Goal: Communication & Community: Connect with others

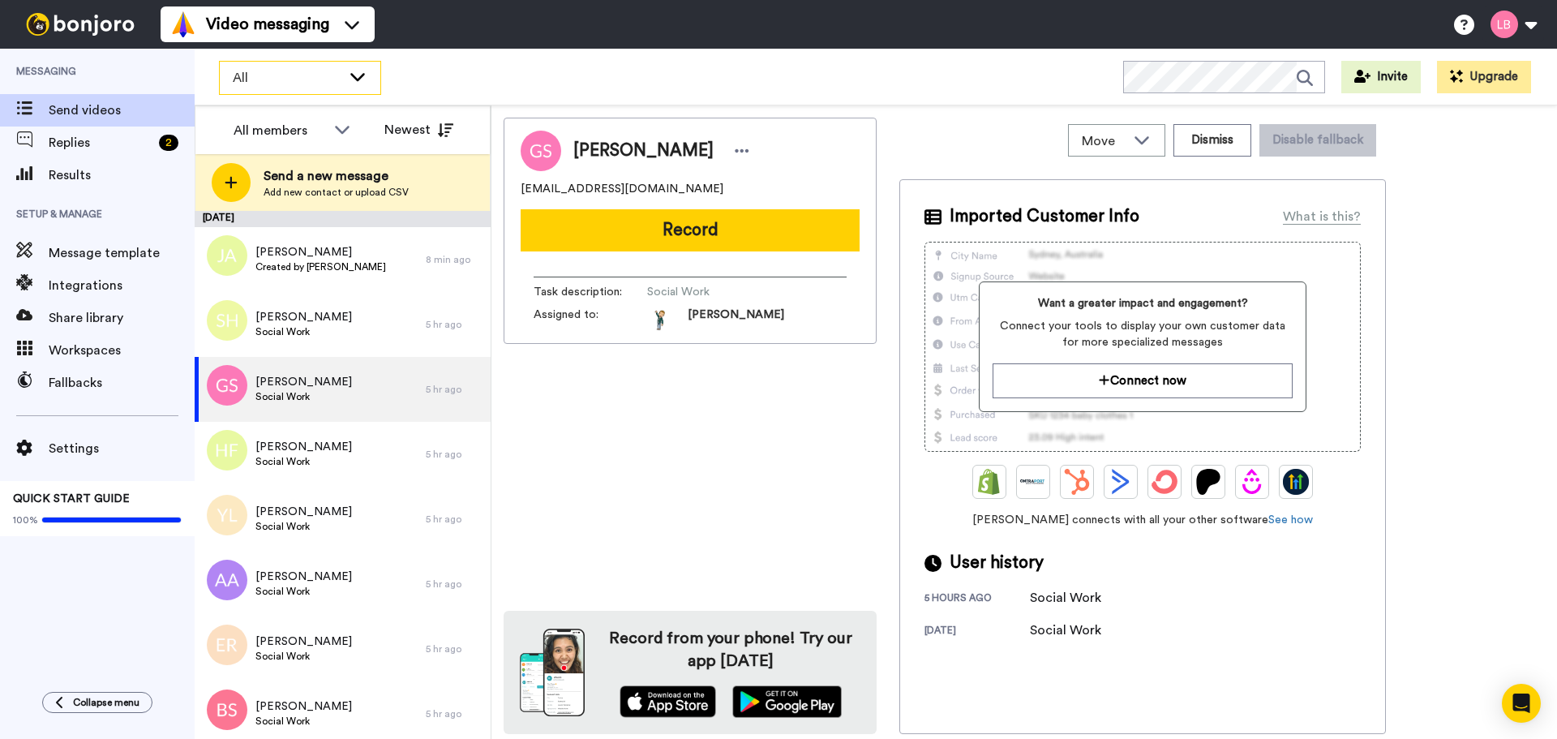
click at [268, 82] on span "All" at bounding box center [287, 77] width 109 height 19
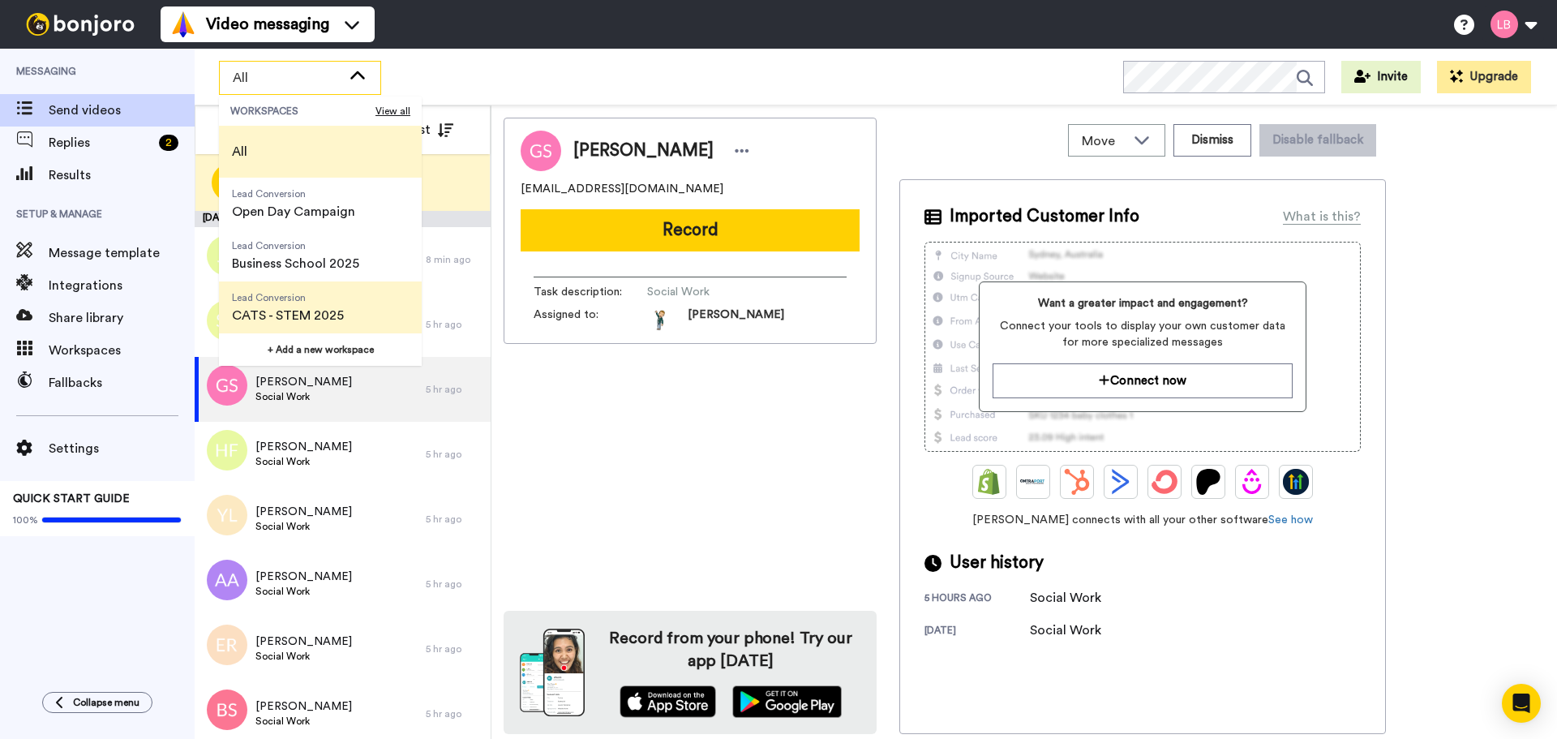
click at [285, 294] on span "Lead Conversion" at bounding box center [288, 297] width 112 height 13
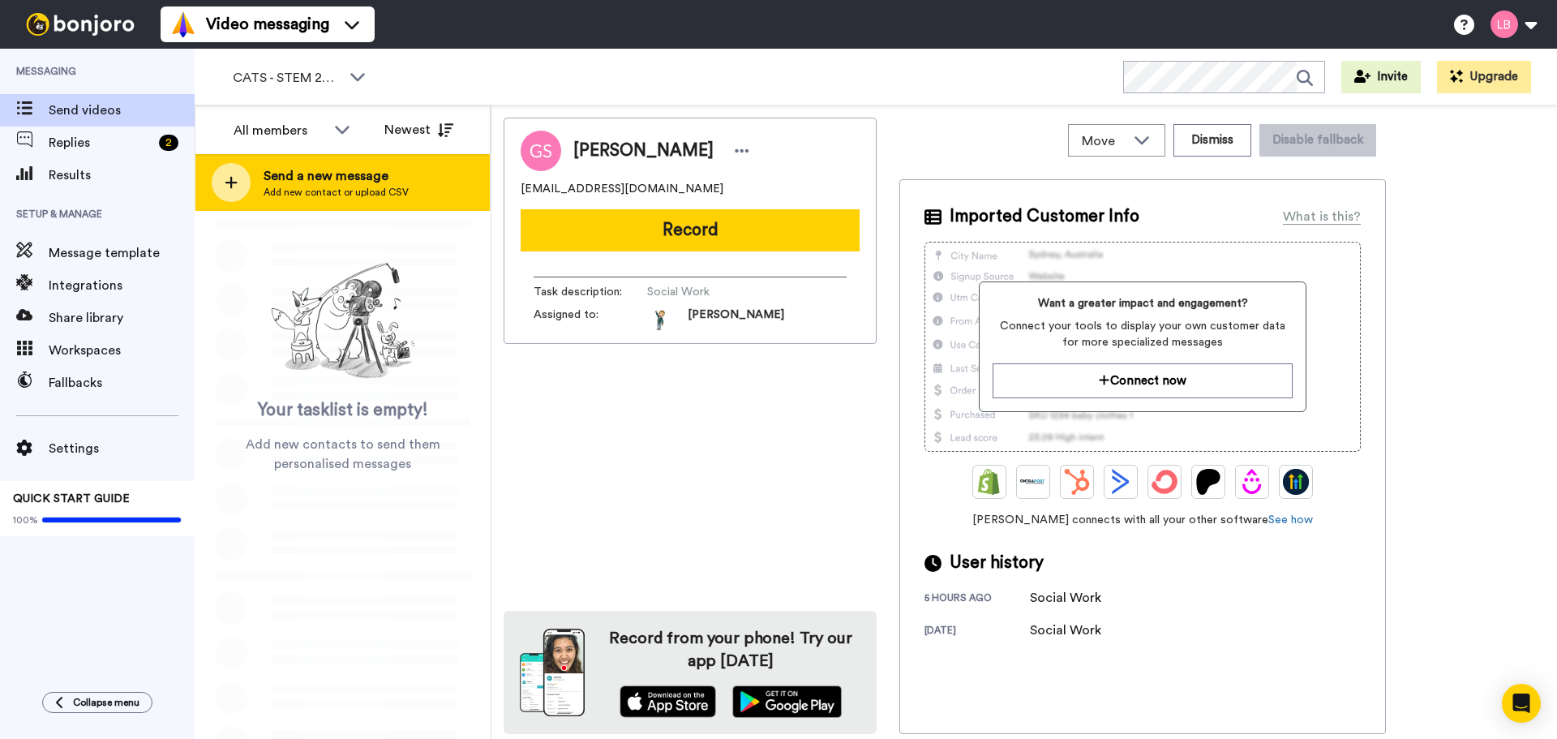
click at [238, 196] on div at bounding box center [231, 182] width 39 height 39
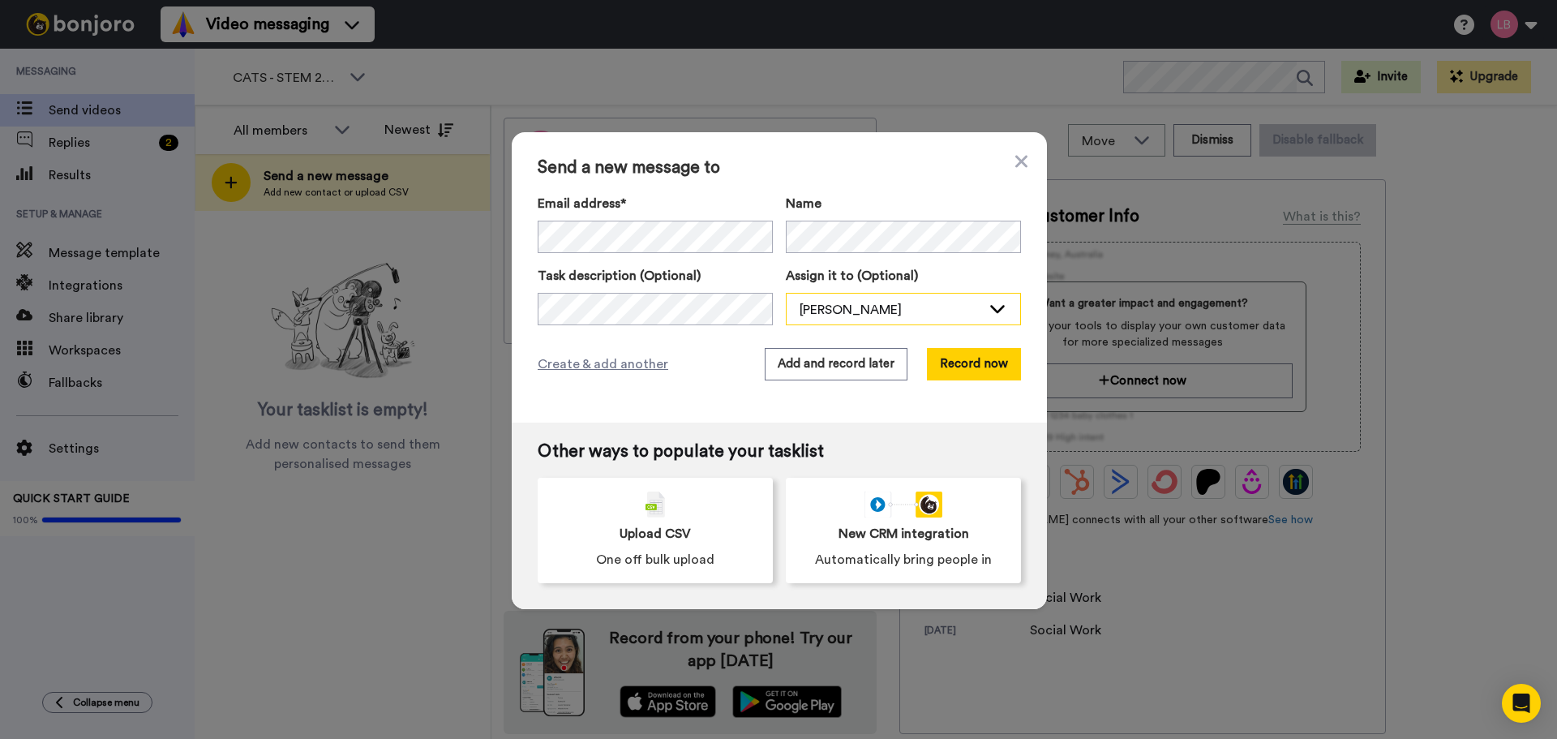
click at [929, 311] on div "[PERSON_NAME]" at bounding box center [891, 309] width 182 height 19
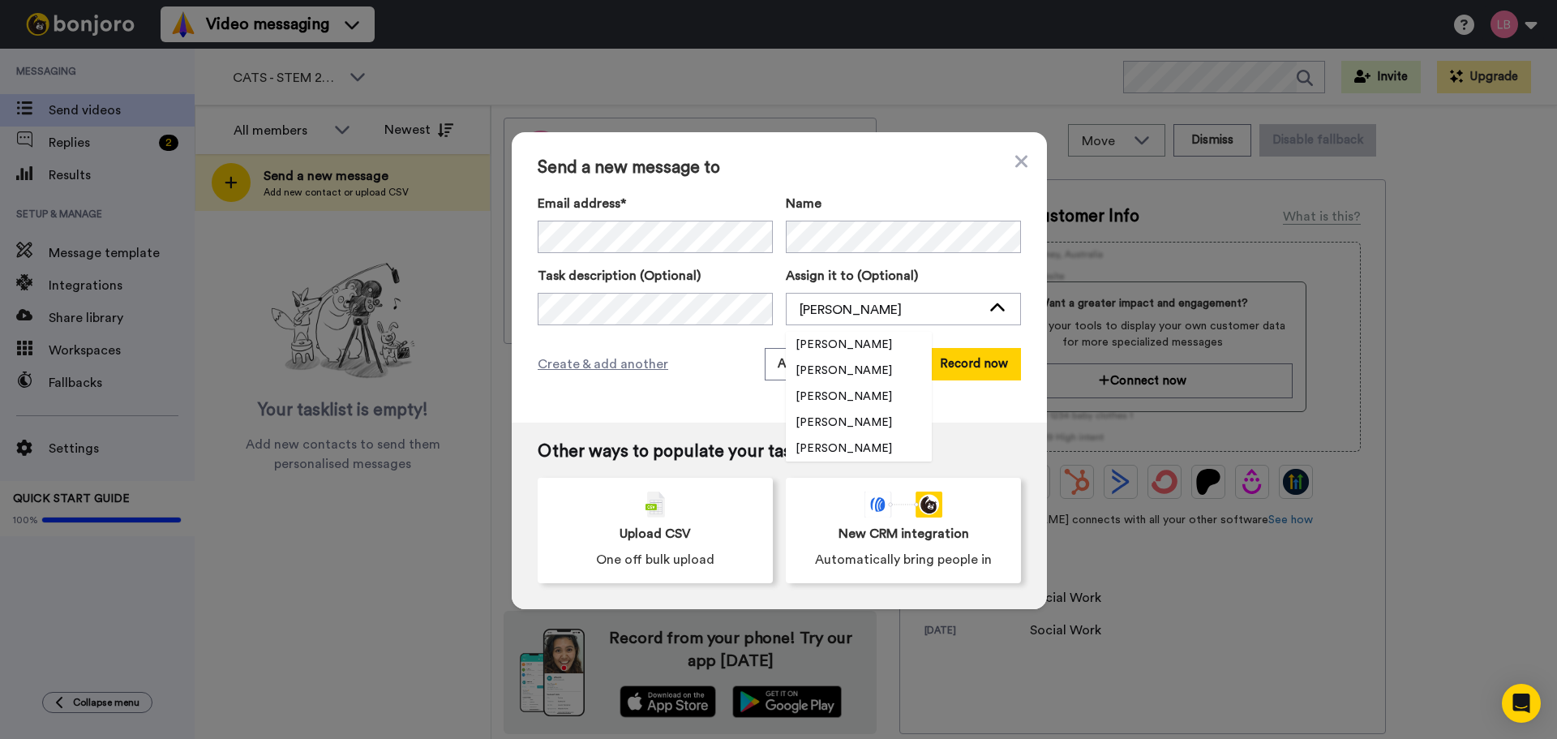
click at [696, 399] on div "Send a new message to Email address* No search result for ‘ [EMAIL_ADDRESS][DOM…" at bounding box center [779, 277] width 535 height 290
click at [580, 364] on span "Create & add another" at bounding box center [603, 363] width 131 height 19
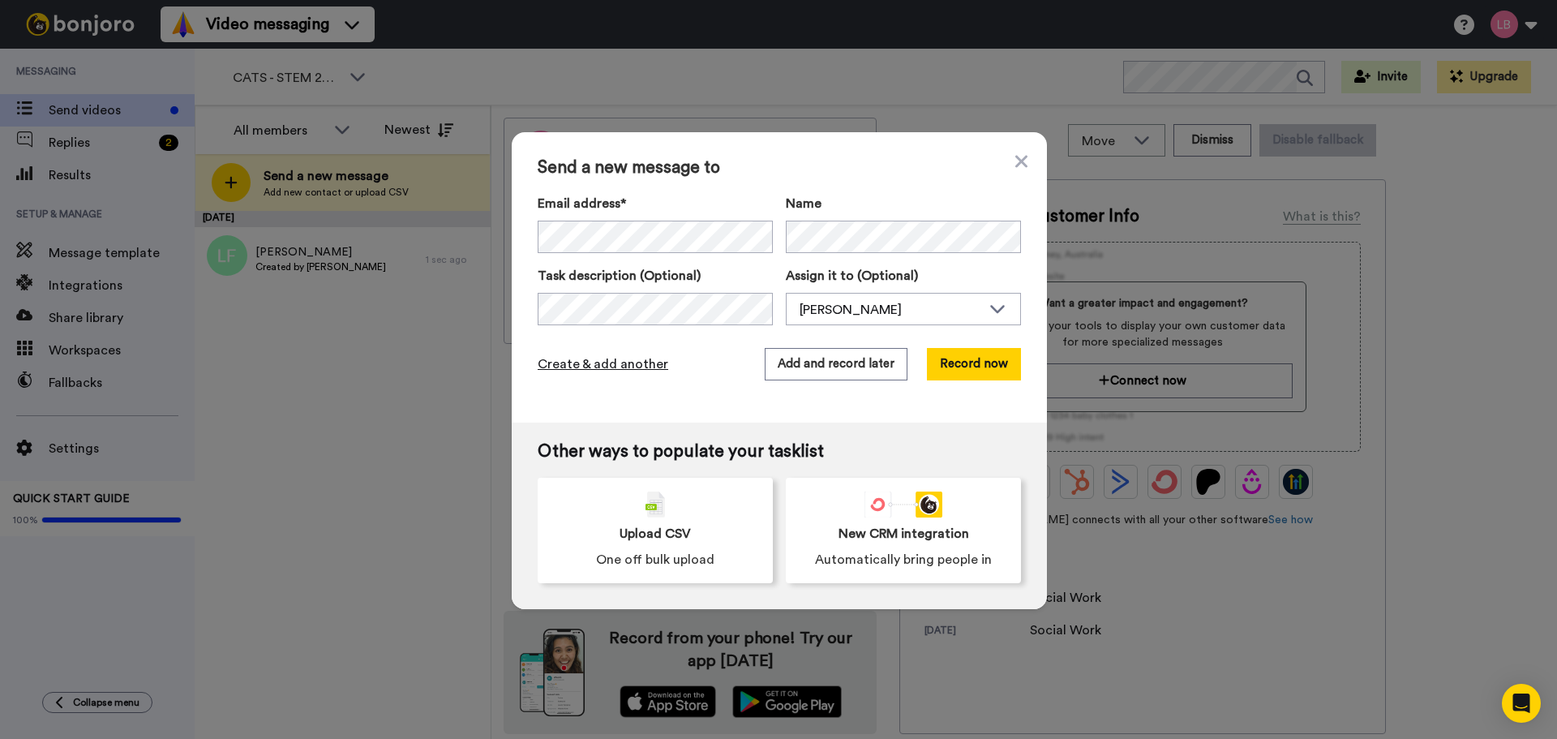
click at [551, 364] on span "Create & add another" at bounding box center [603, 363] width 131 height 19
click at [613, 361] on span "Create & add another" at bounding box center [603, 363] width 131 height 19
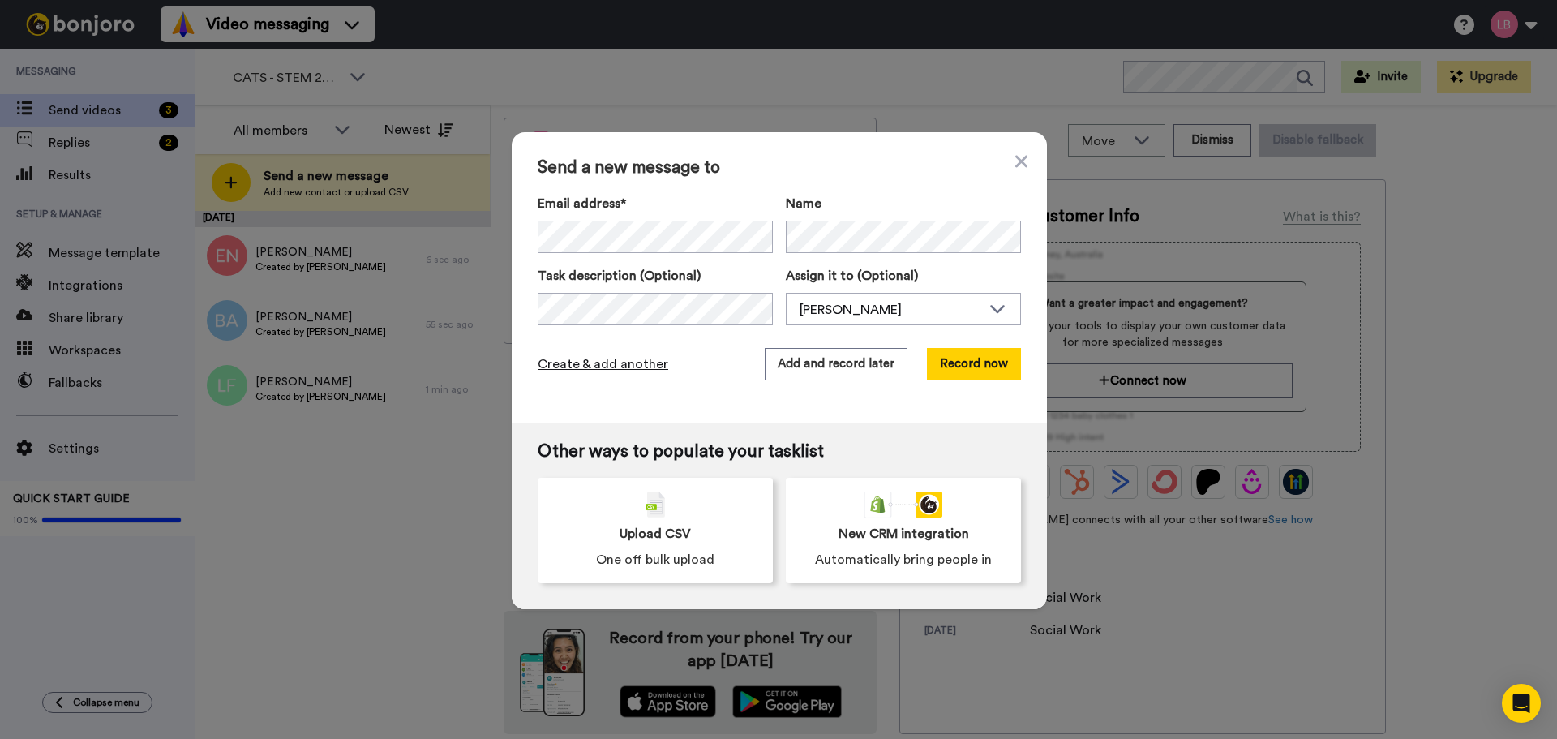
click at [542, 358] on span "Create & add another" at bounding box center [603, 363] width 131 height 19
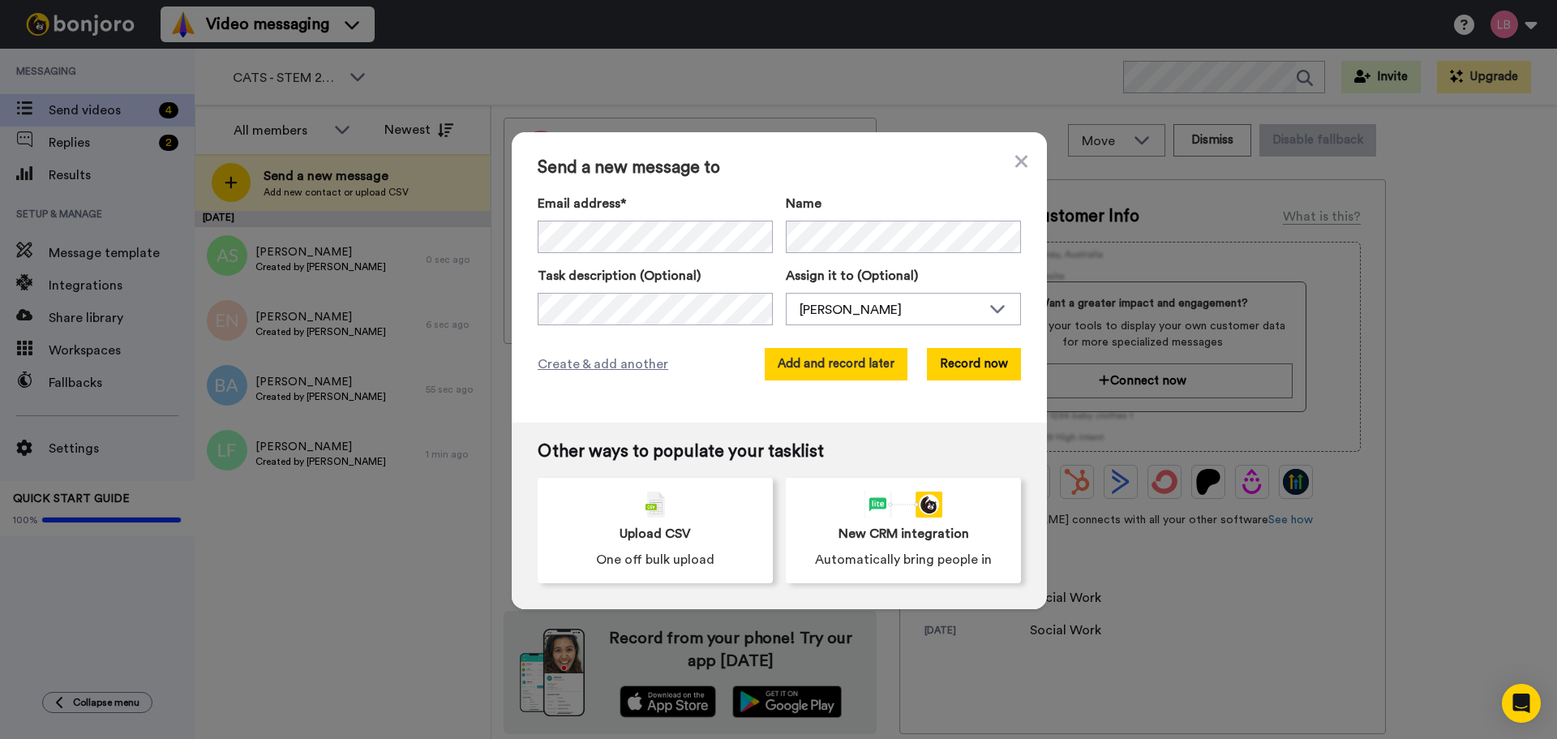
click at [877, 369] on button "Add and record later" at bounding box center [836, 364] width 143 height 32
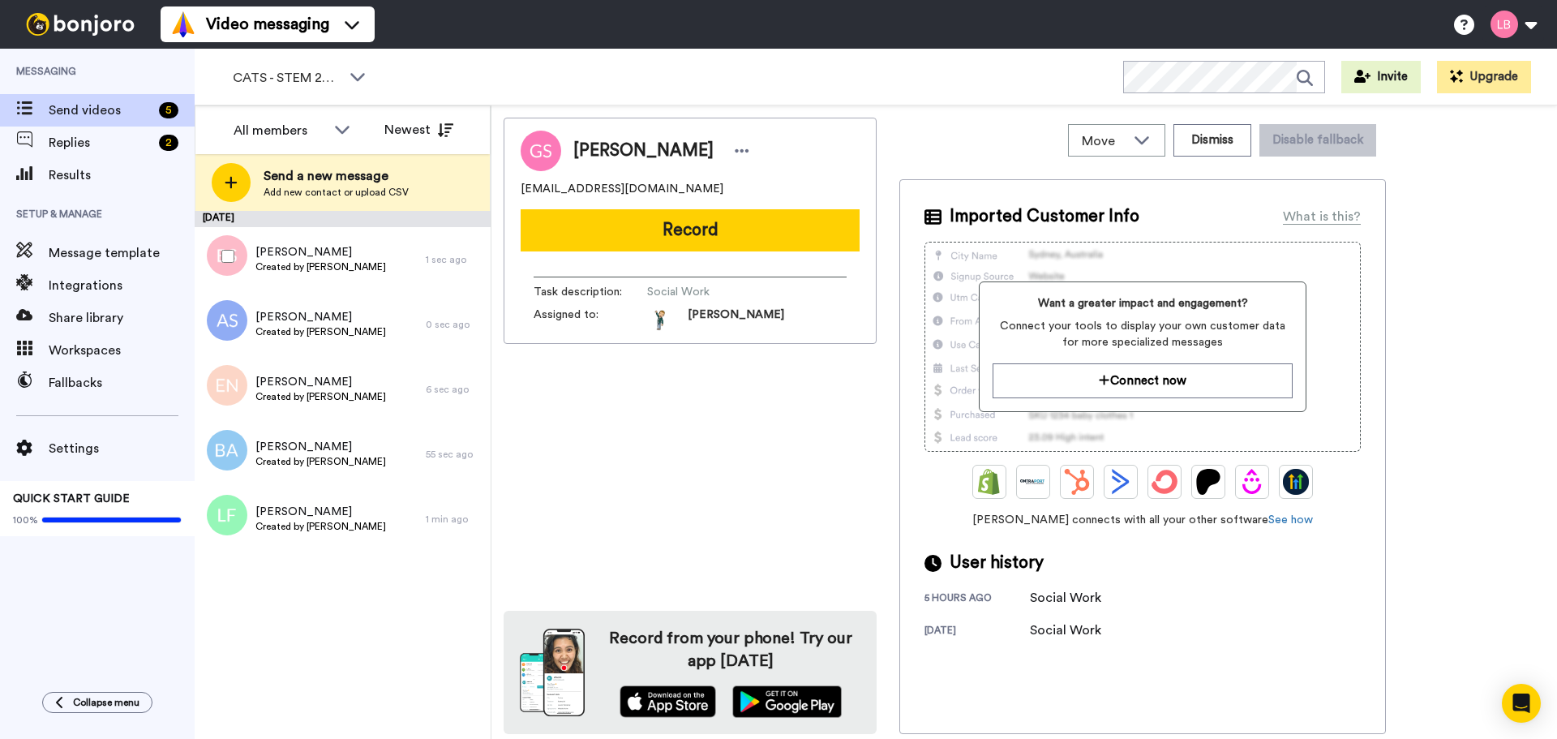
click at [237, 256] on div at bounding box center [224, 256] width 58 height 57
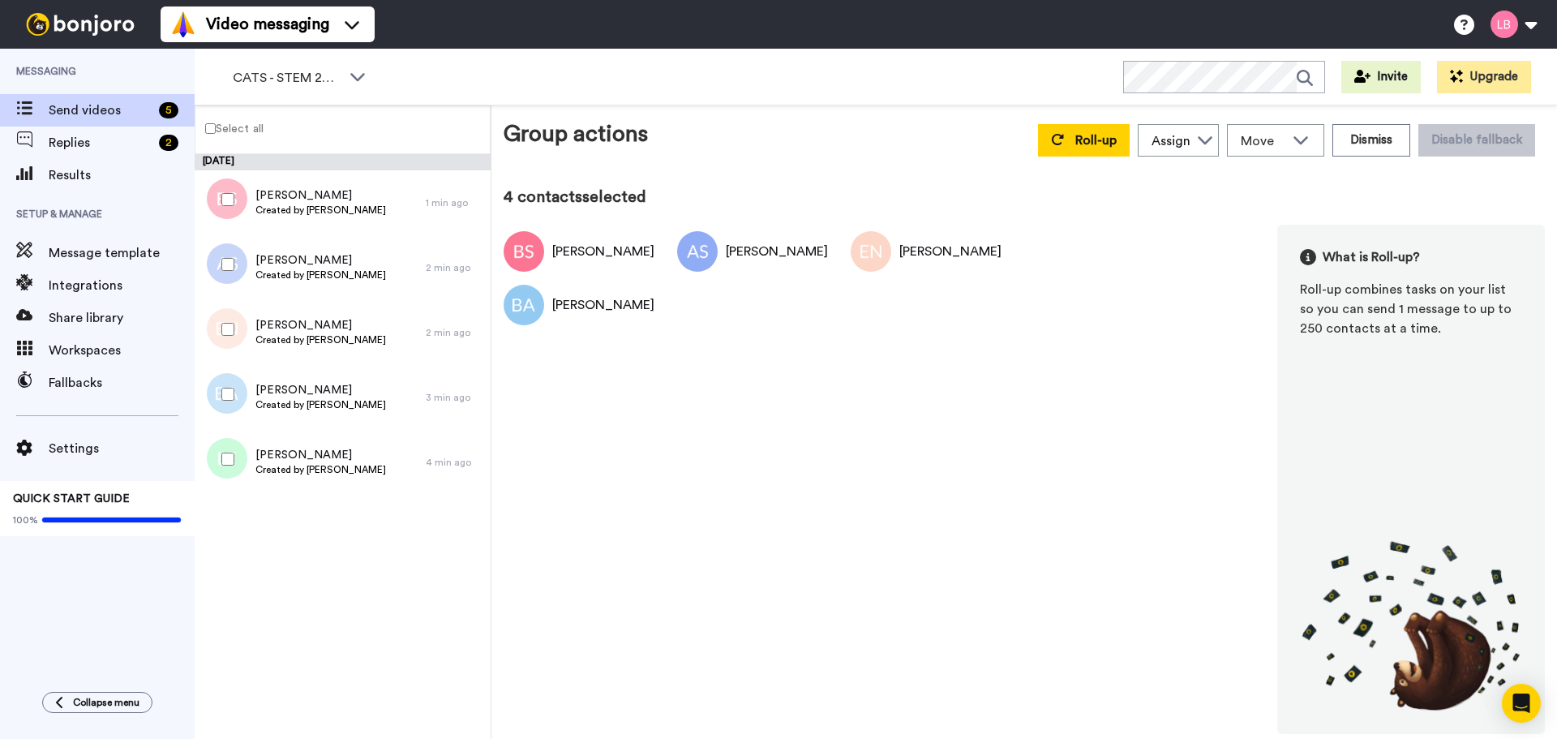
click at [231, 448] on div at bounding box center [224, 459] width 58 height 57
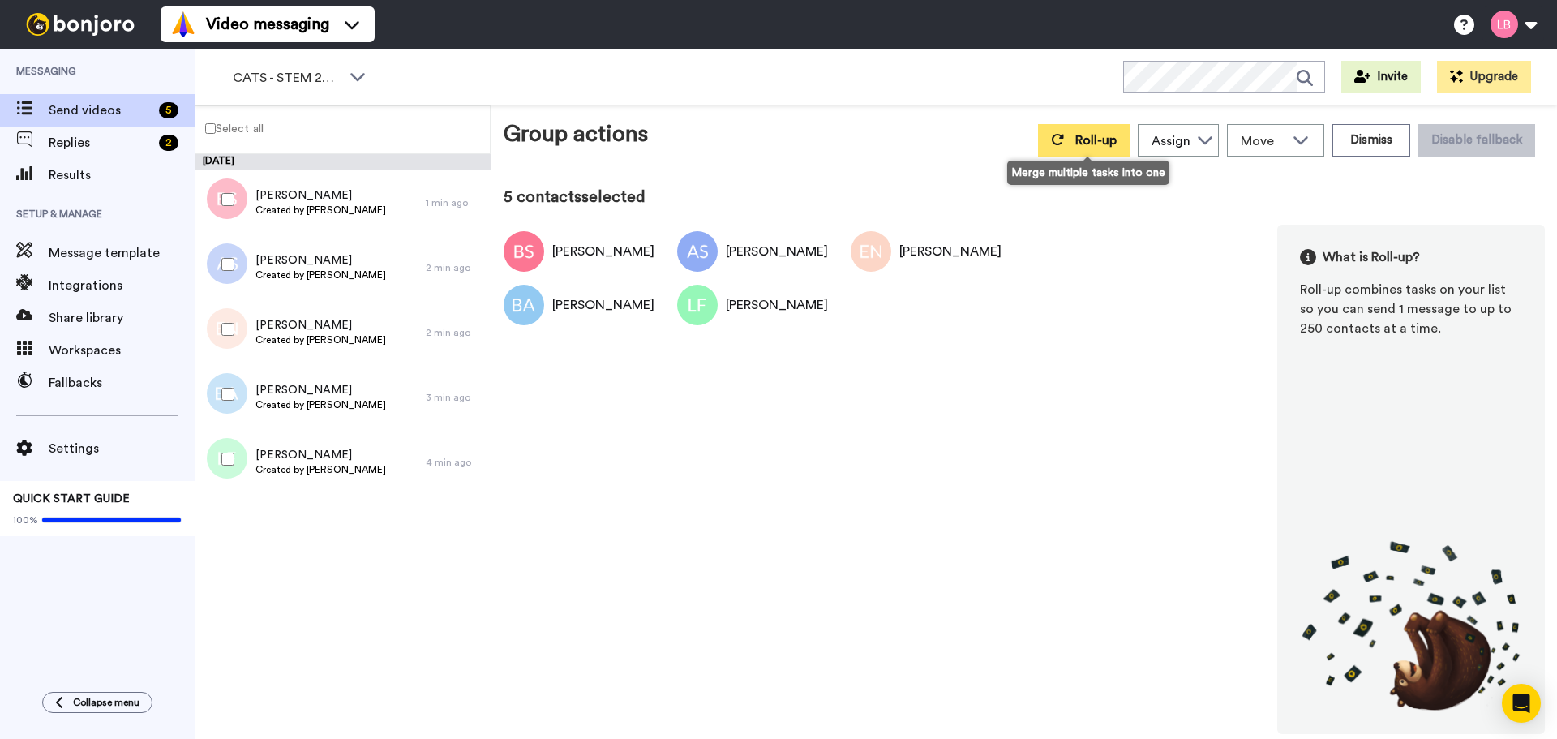
click at [1097, 147] on button "Roll-up" at bounding box center [1084, 140] width 92 height 32
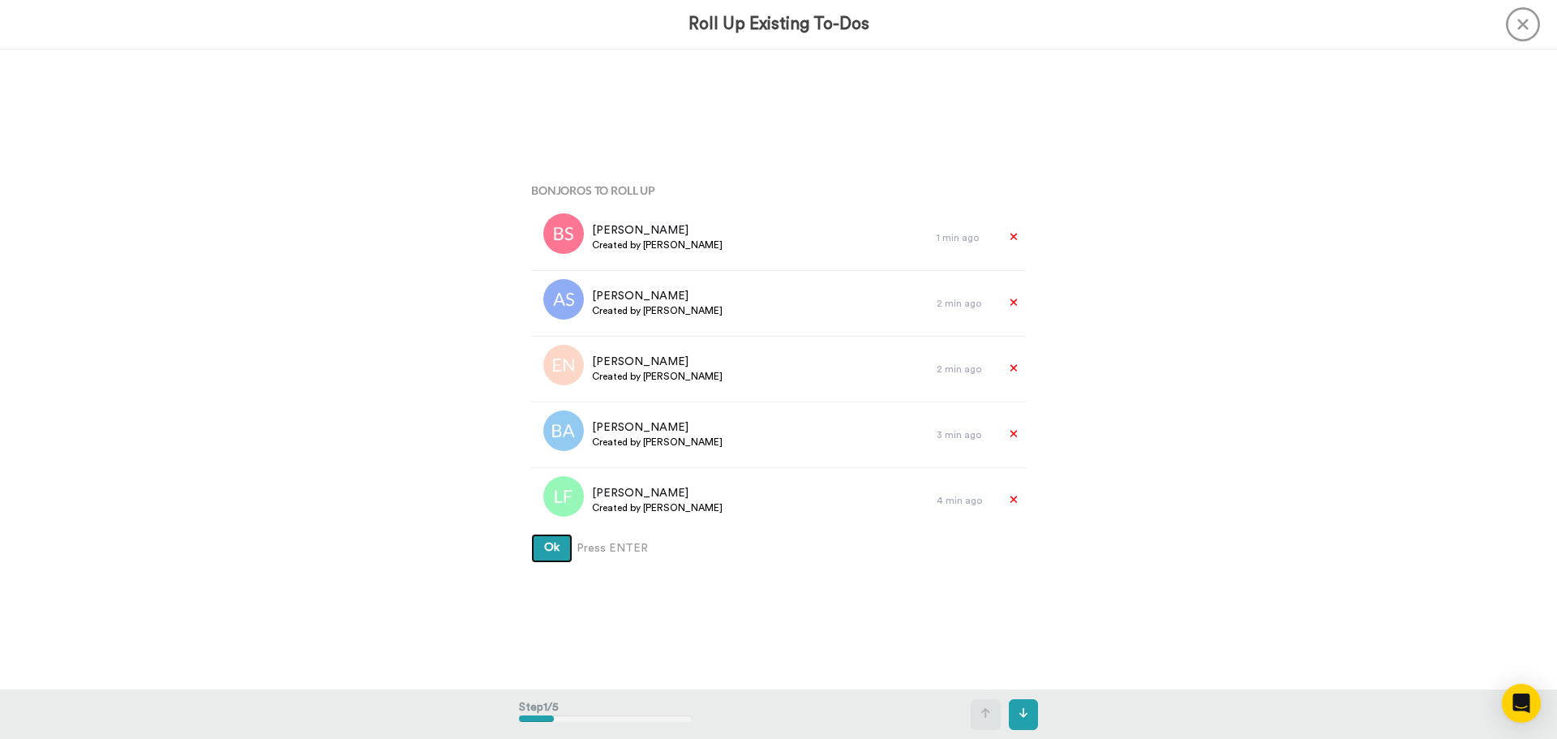
click at [546, 550] on span "Ok" at bounding box center [551, 547] width 15 height 11
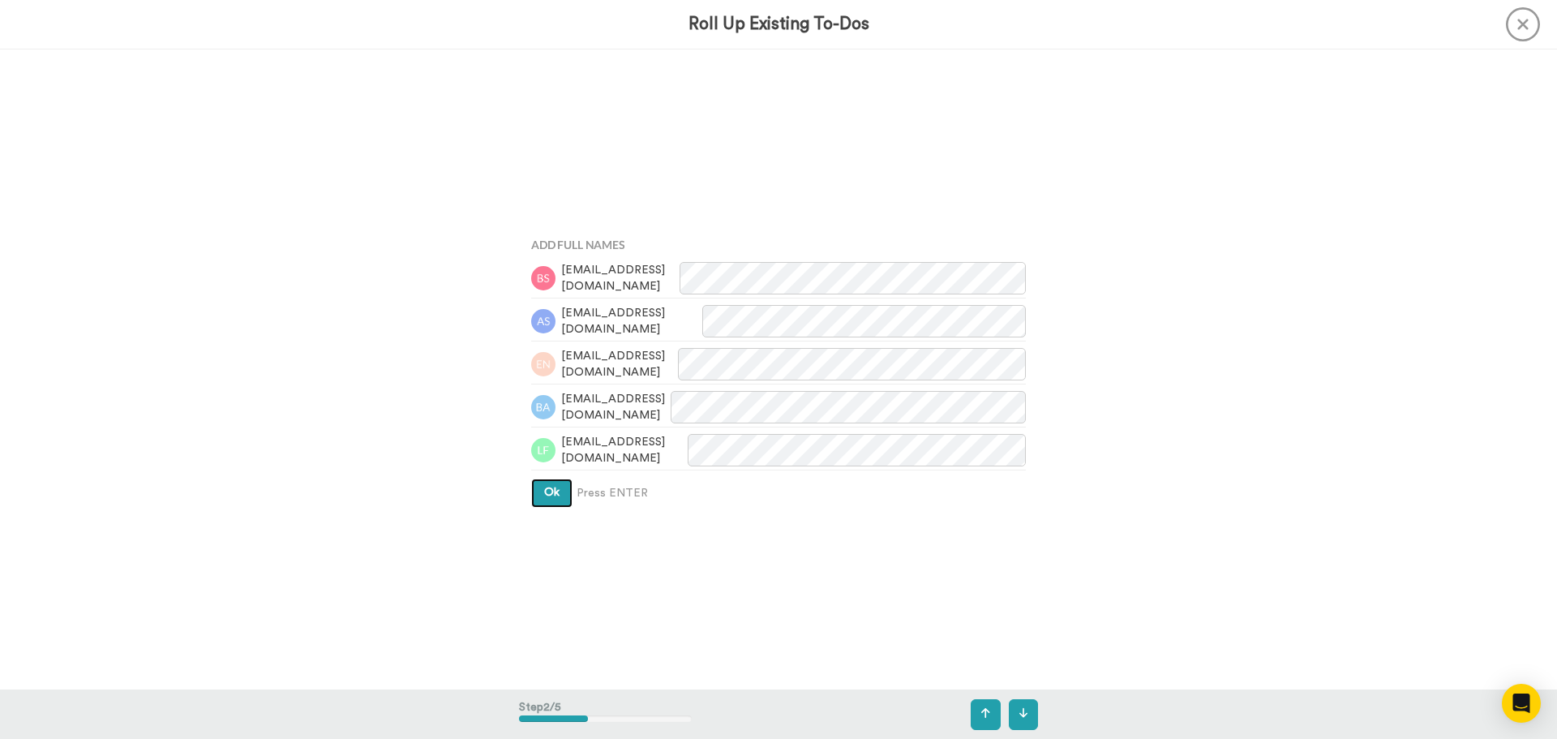
click at [561, 501] on button "Ok" at bounding box center [551, 492] width 41 height 29
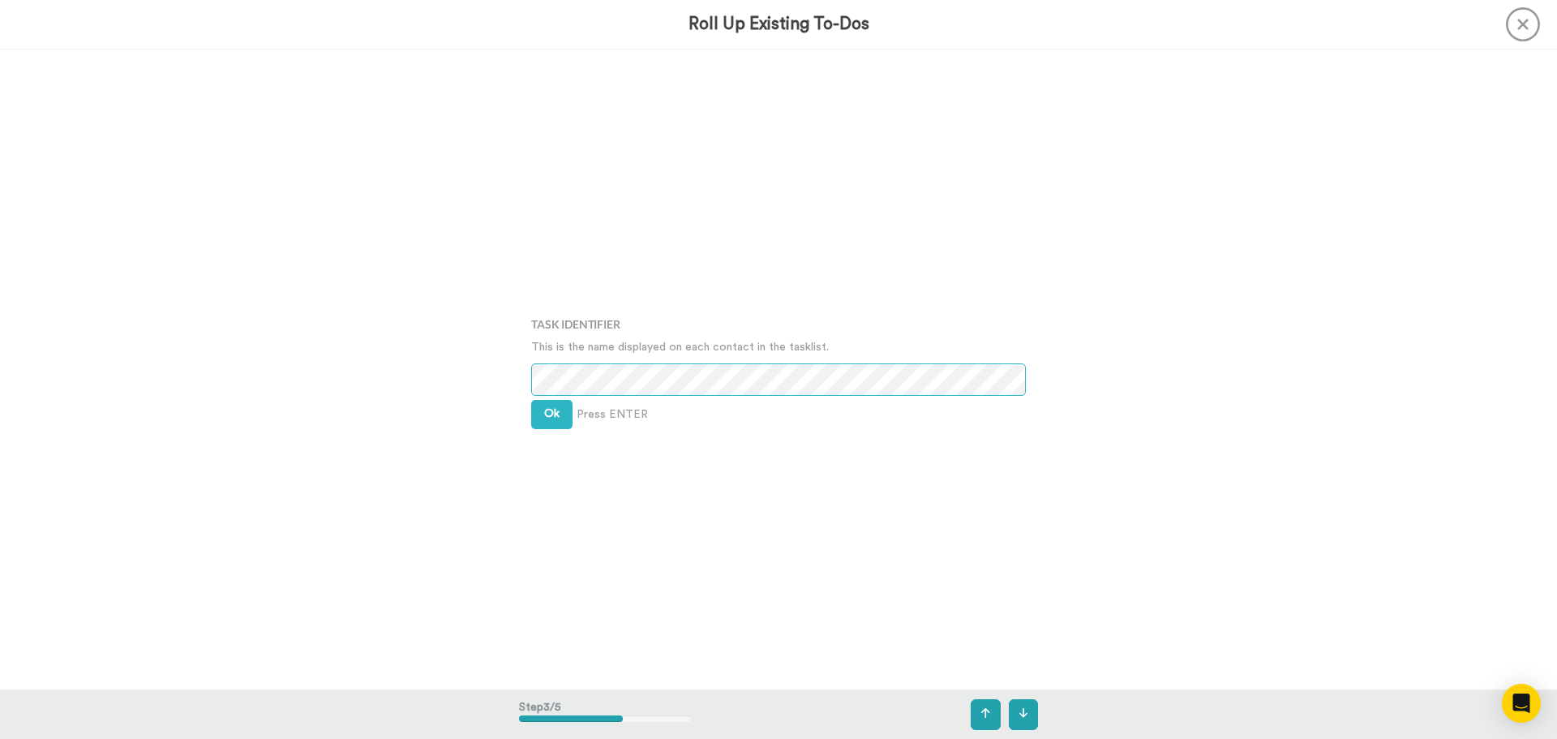
scroll to position [1281, 0]
click at [544, 418] on span "Ok" at bounding box center [551, 412] width 15 height 11
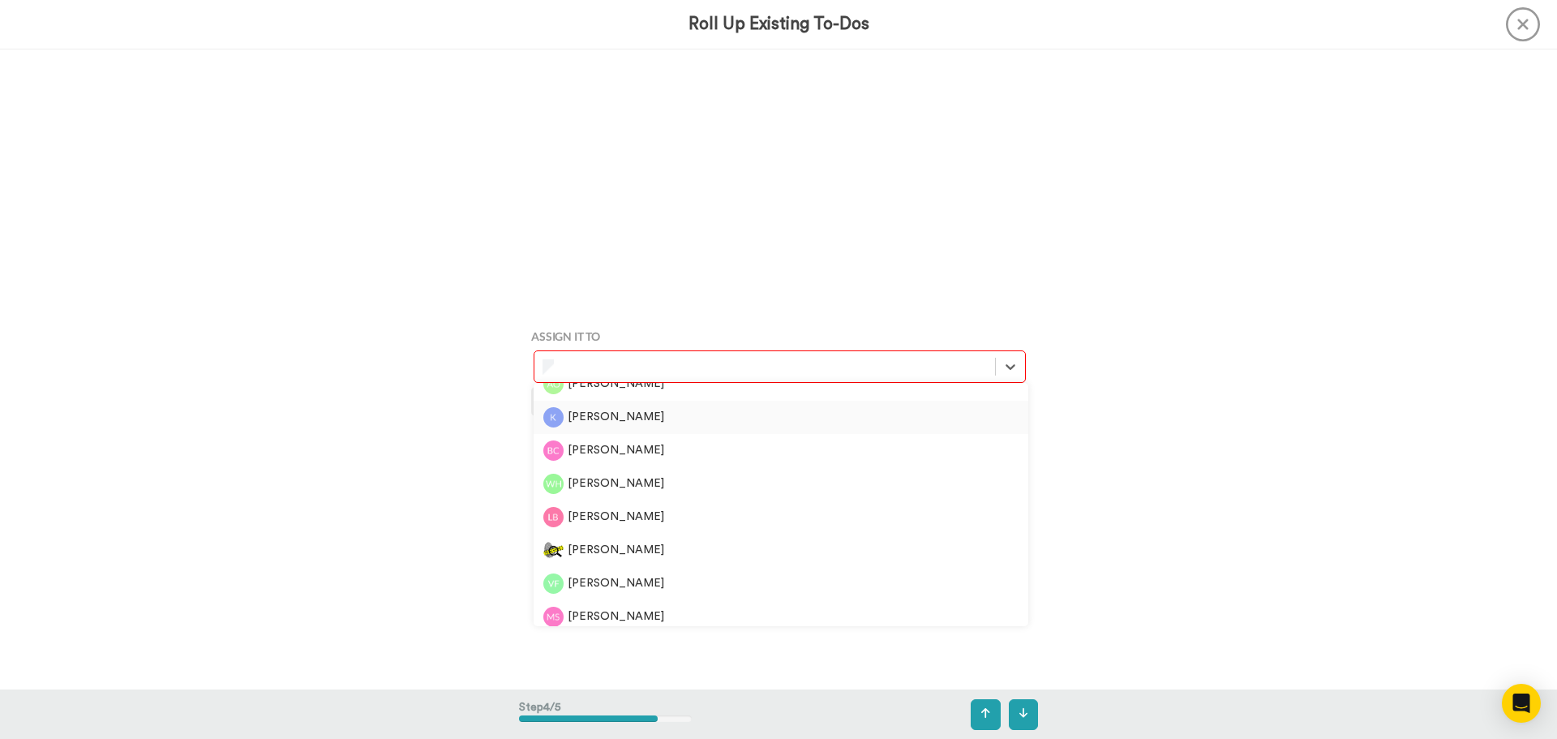
scroll to position [324, 0]
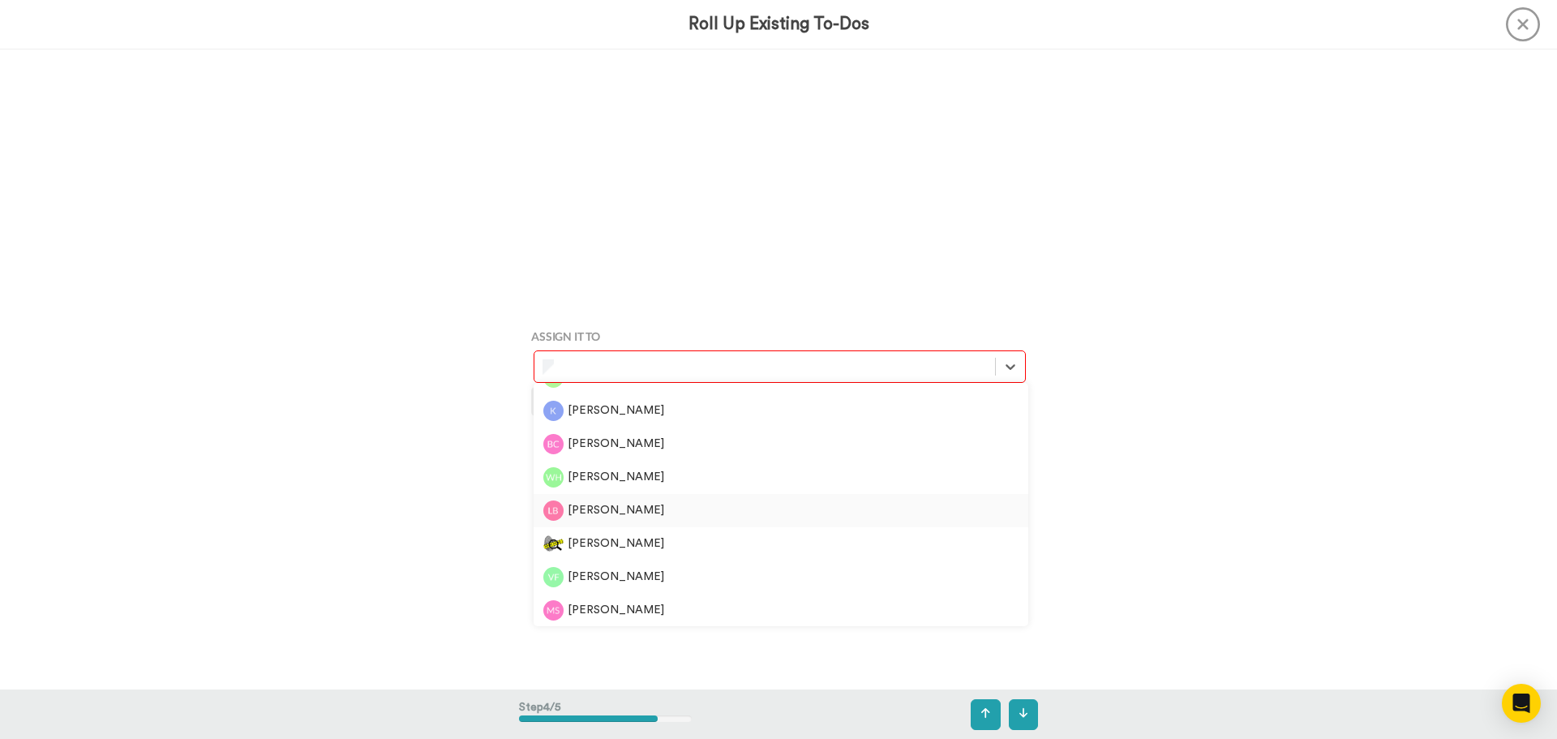
click at [598, 512] on div "[PERSON_NAME]" at bounding box center [780, 510] width 475 height 20
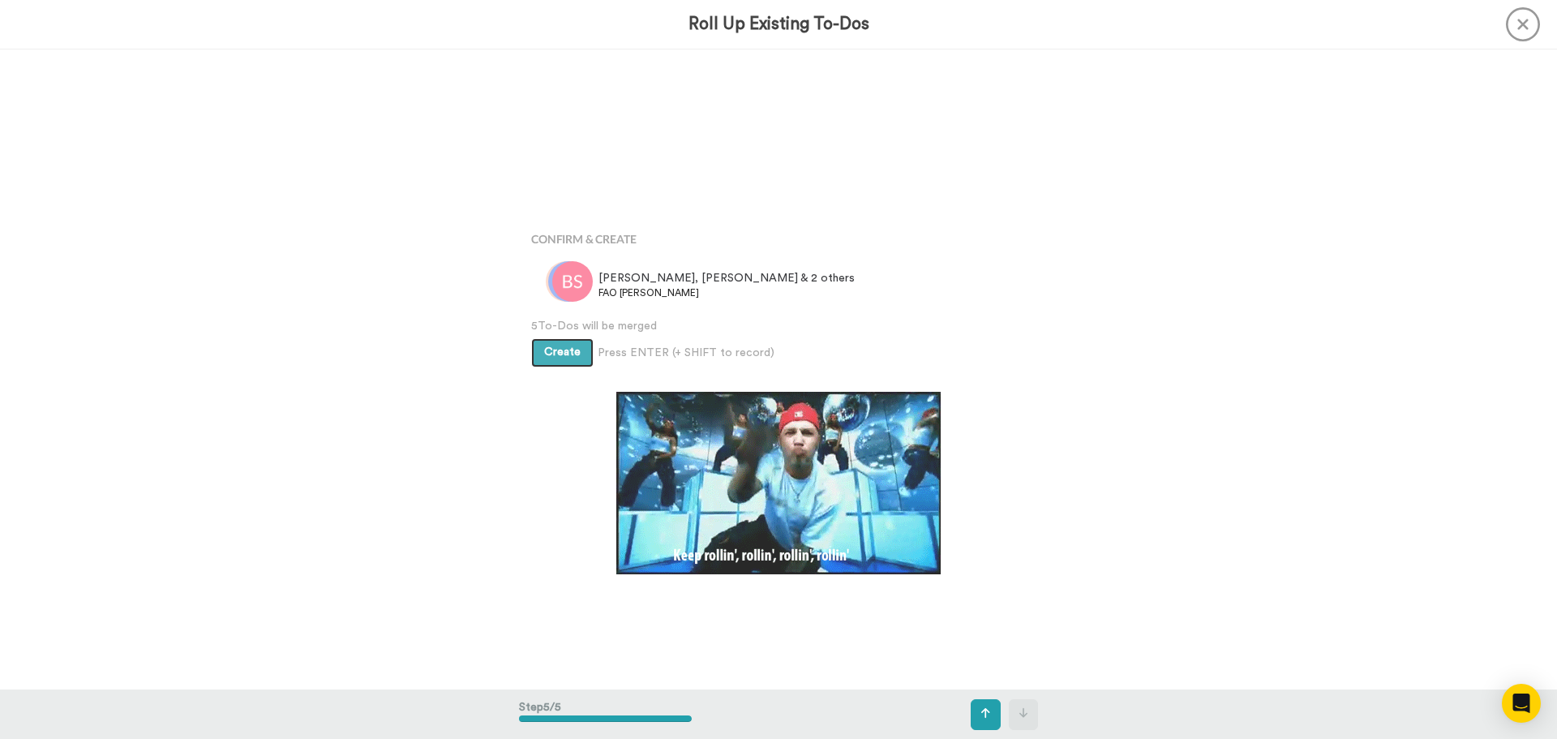
scroll to position [2561, 0]
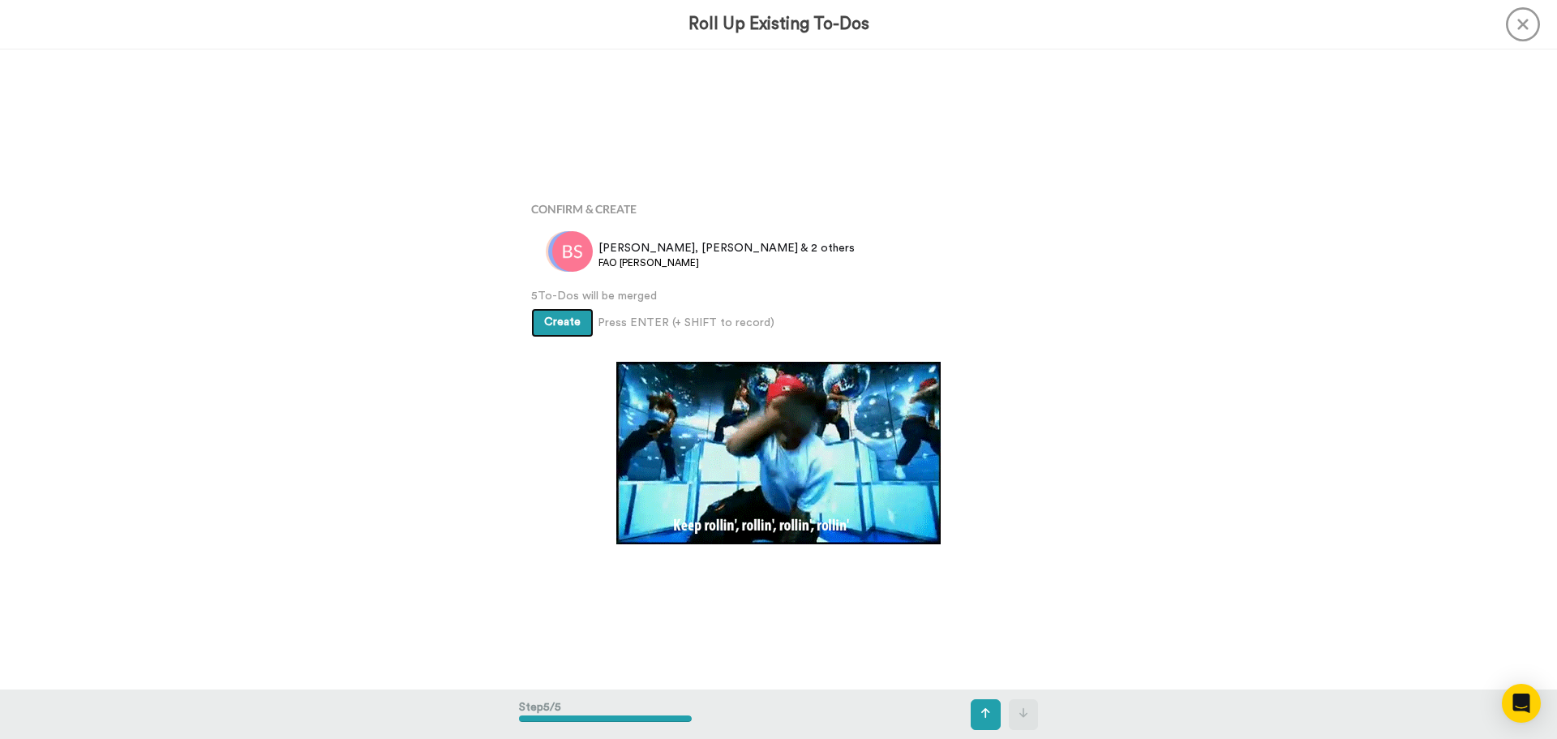
click at [557, 328] on button "Create" at bounding box center [562, 322] width 62 height 29
